Goal: Navigation & Orientation: Understand site structure

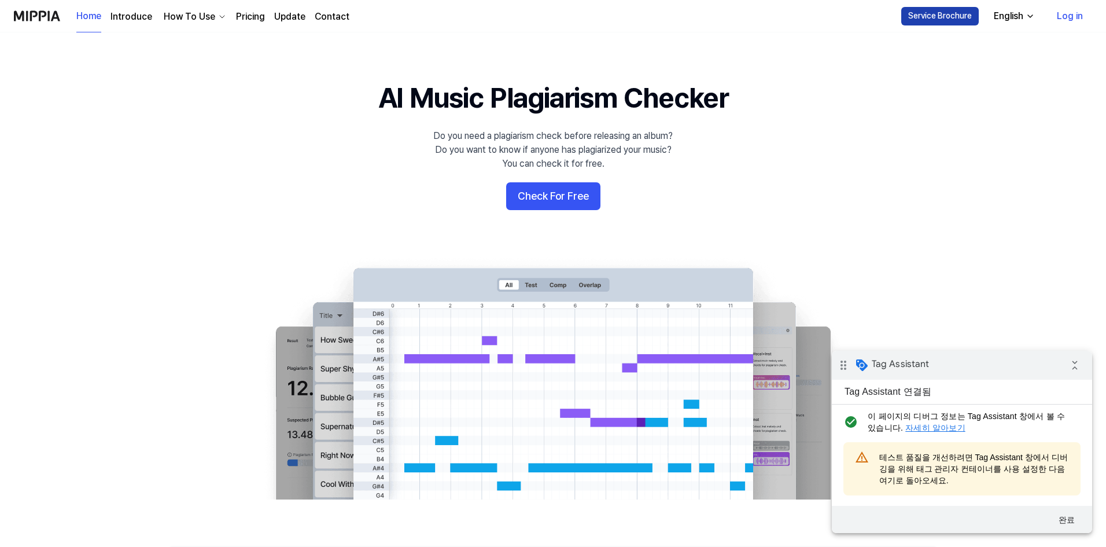
click at [921, 14] on button "Service Brochure" at bounding box center [941, 16] width 78 height 19
click at [527, 189] on button "Check For Free" at bounding box center [553, 196] width 94 height 28
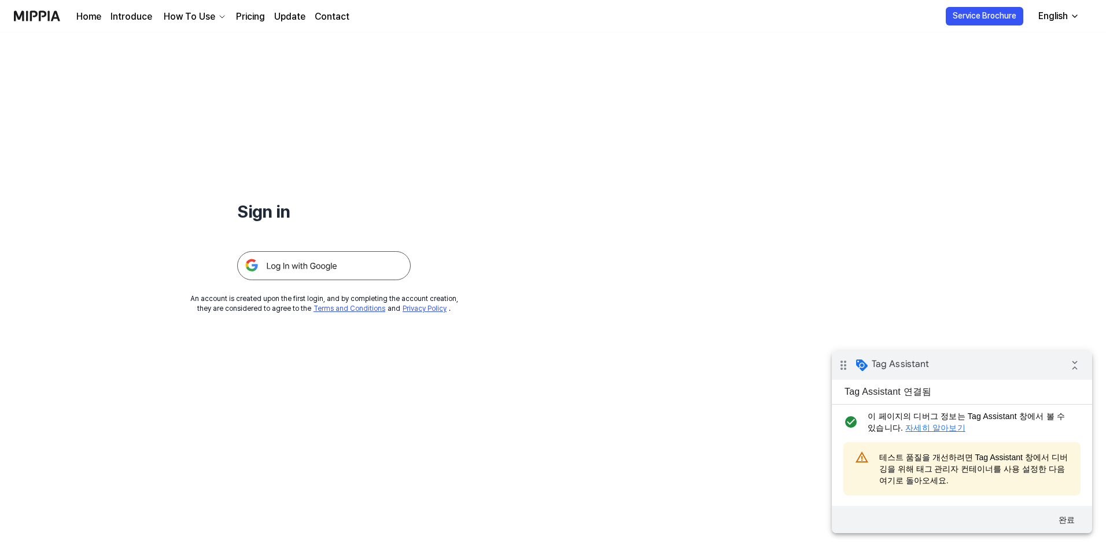
click at [258, 17] on link "Pricing" at bounding box center [250, 17] width 29 height 14
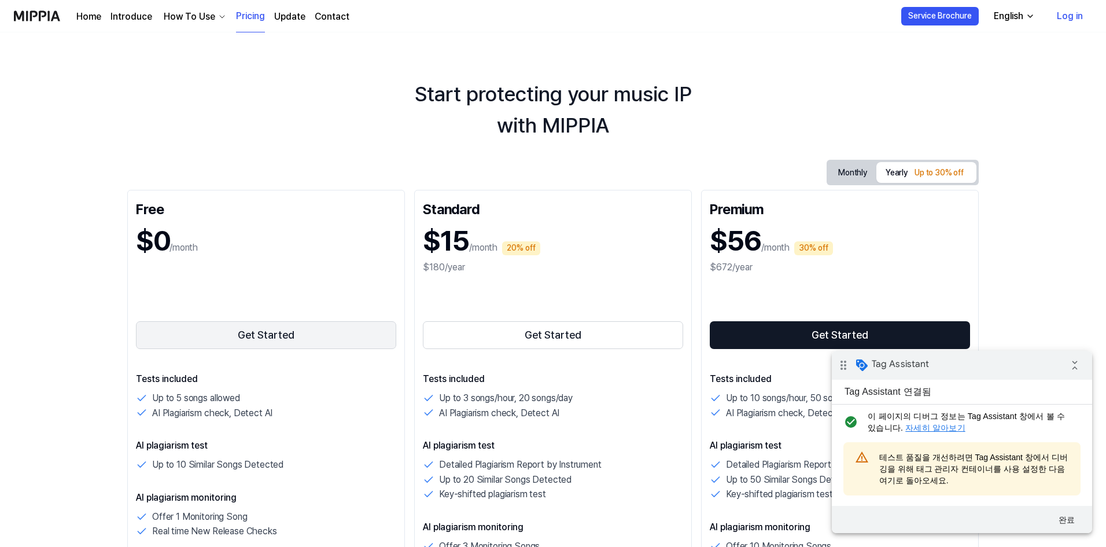
click at [314, 333] on button "Get Started" at bounding box center [266, 335] width 260 height 28
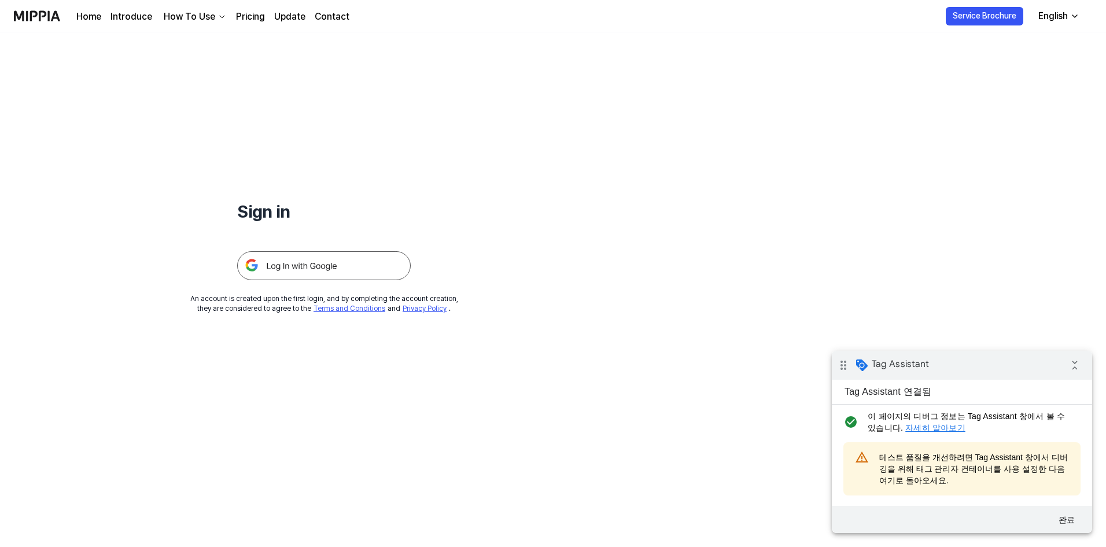
click at [336, 22] on link "Contact" at bounding box center [332, 17] width 35 height 14
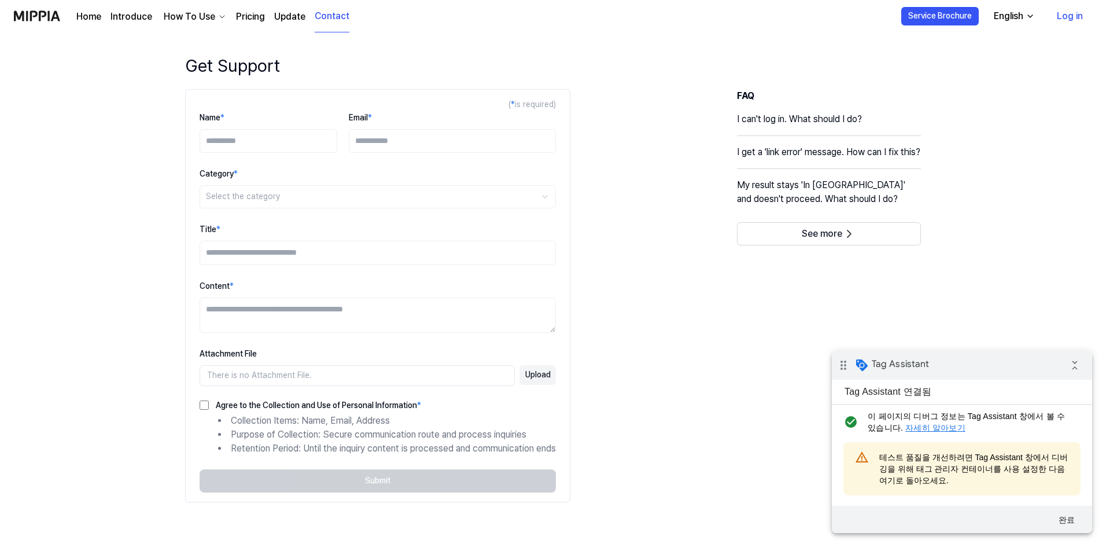
click at [285, 17] on link "Update" at bounding box center [289, 17] width 31 height 14
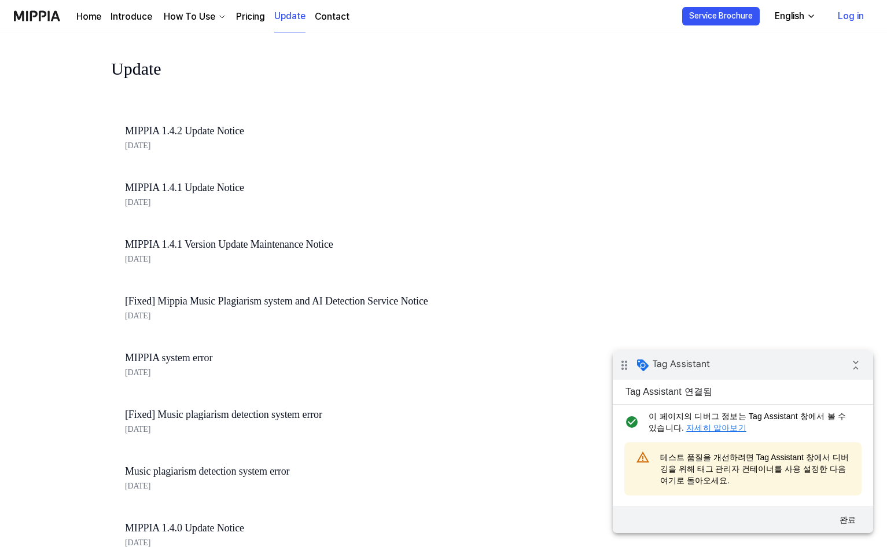
click at [788, 17] on div "English" at bounding box center [790, 16] width 34 height 14
click at [755, 61] on link "한국어" at bounding box center [762, 69] width 111 height 23
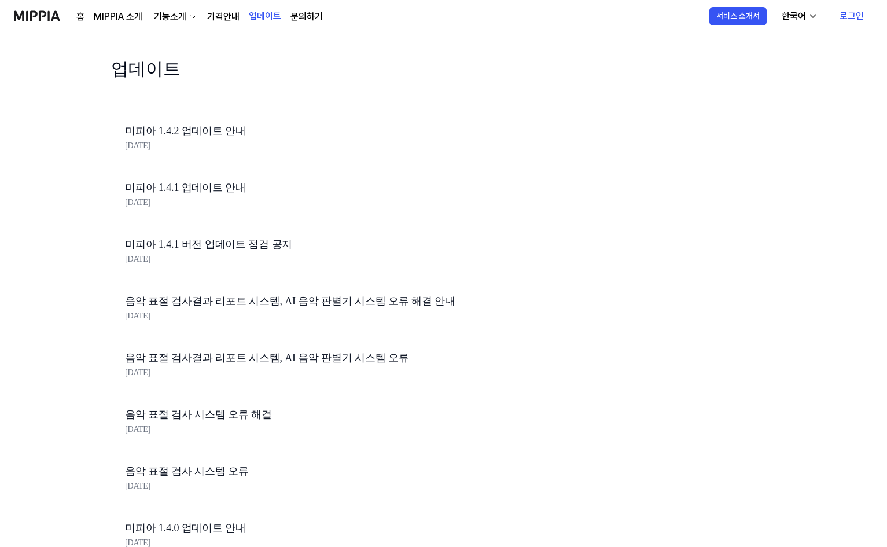
click at [83, 19] on link "홈" at bounding box center [80, 17] width 8 height 14
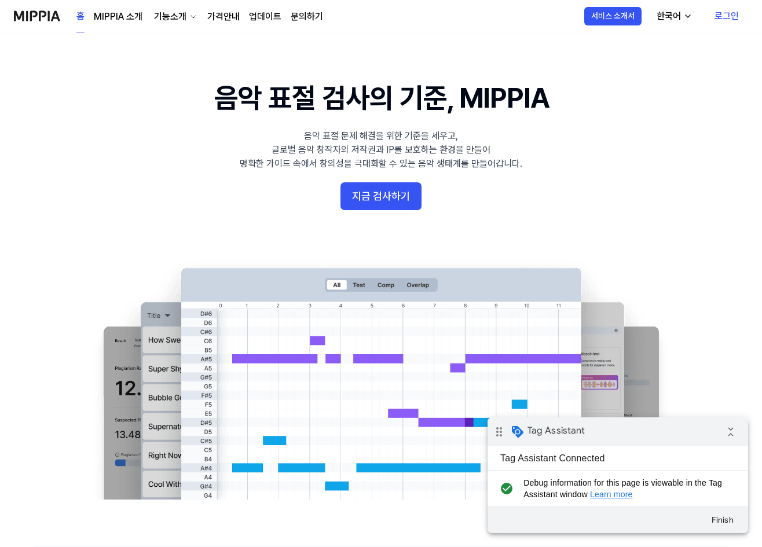
scroll to position [1912, 0]
